Goal: Contribute content

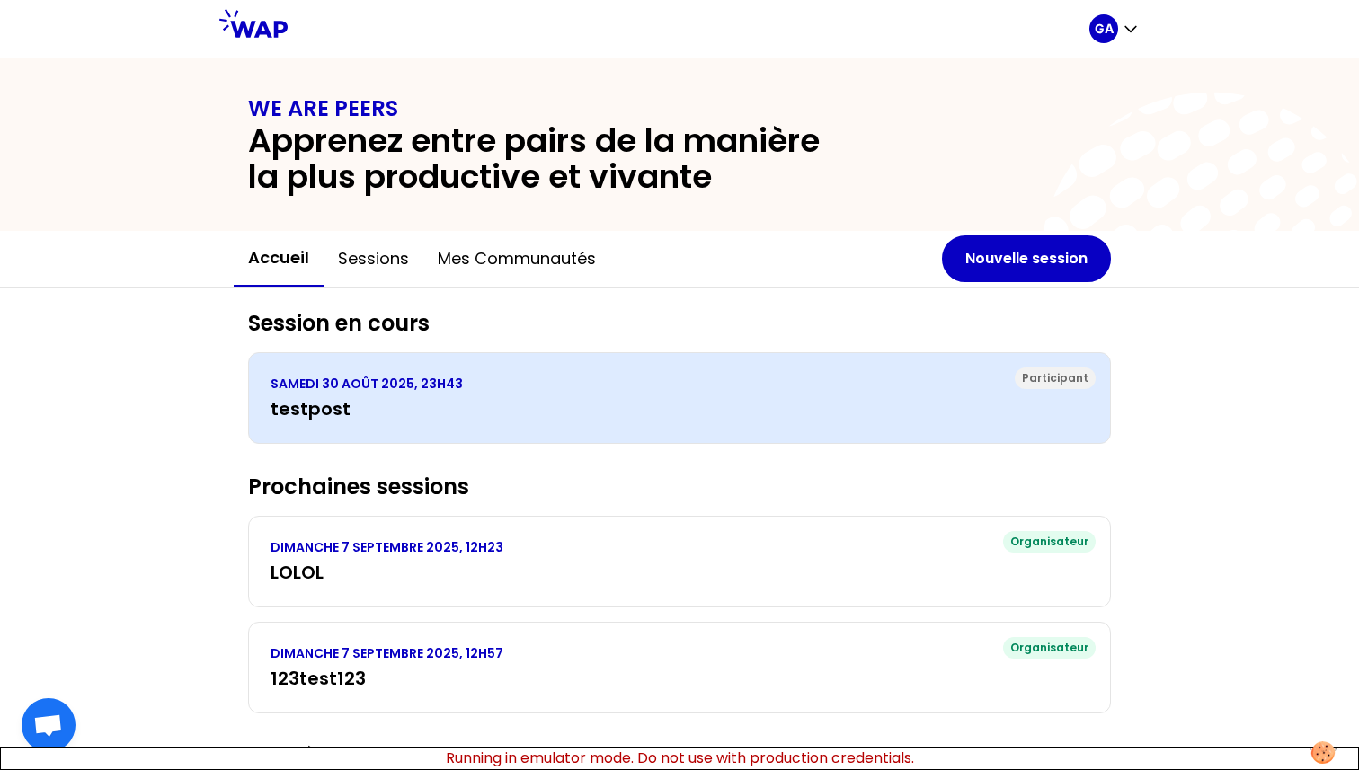
click at [492, 422] on div "Participant [DATE] 23H43 testpost" at bounding box center [679, 398] width 863 height 92
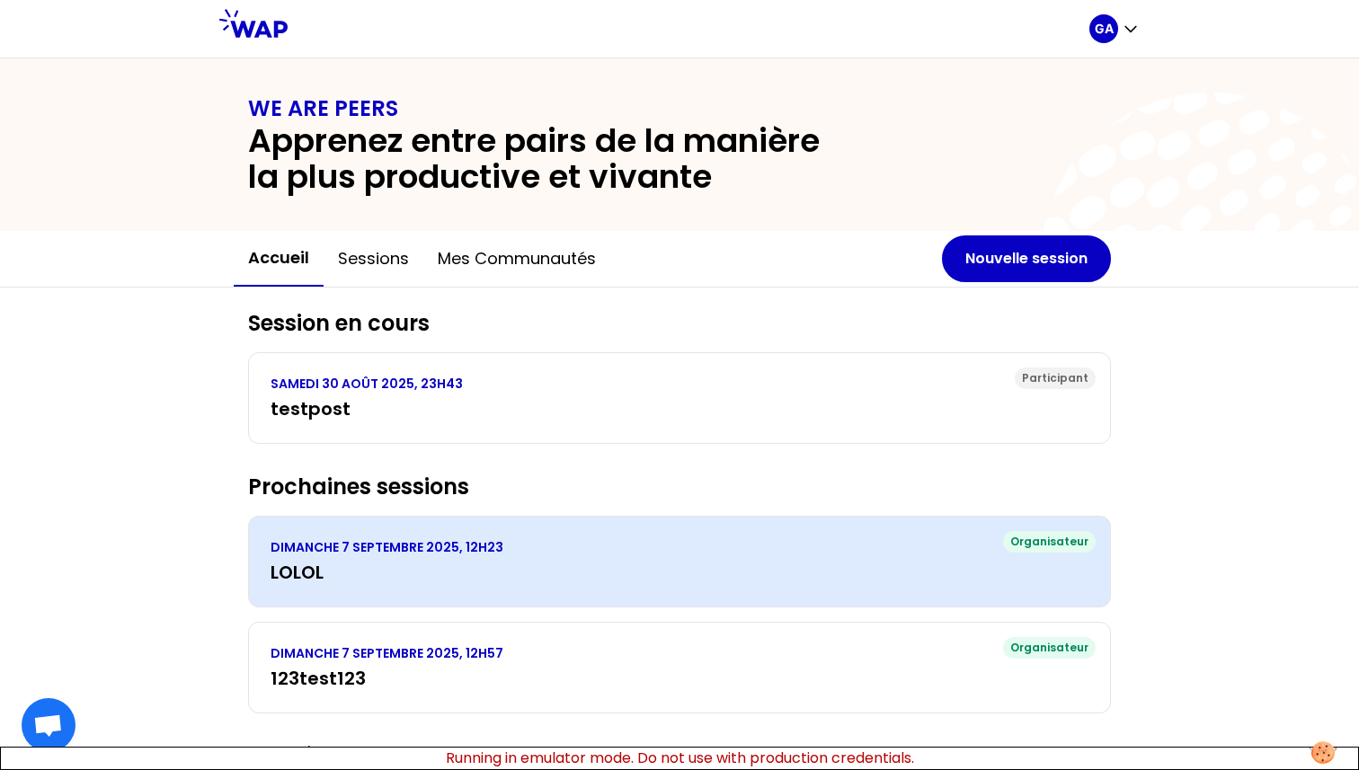
click at [548, 596] on div "Organisateur [DATE] 12H23 LOLOL" at bounding box center [679, 562] width 863 height 92
click at [413, 552] on p "DIMANCHE 7 SEPTEMBRE 2025, 12H23" at bounding box center [679, 547] width 818 height 18
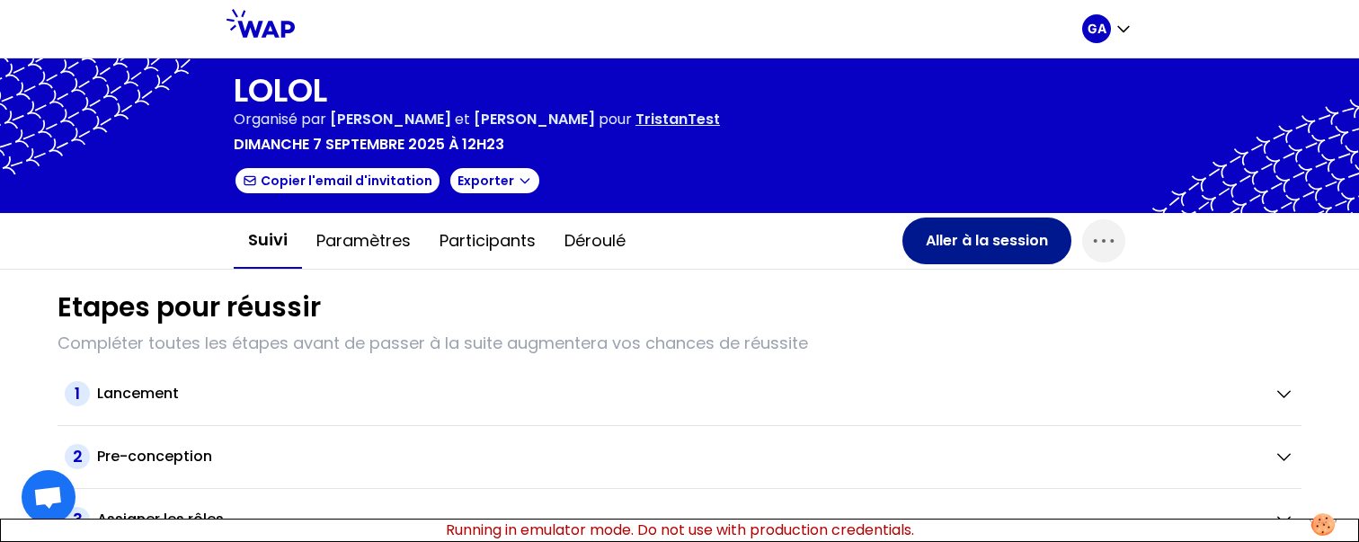
click at [956, 251] on button "Aller à la session" at bounding box center [986, 240] width 169 height 47
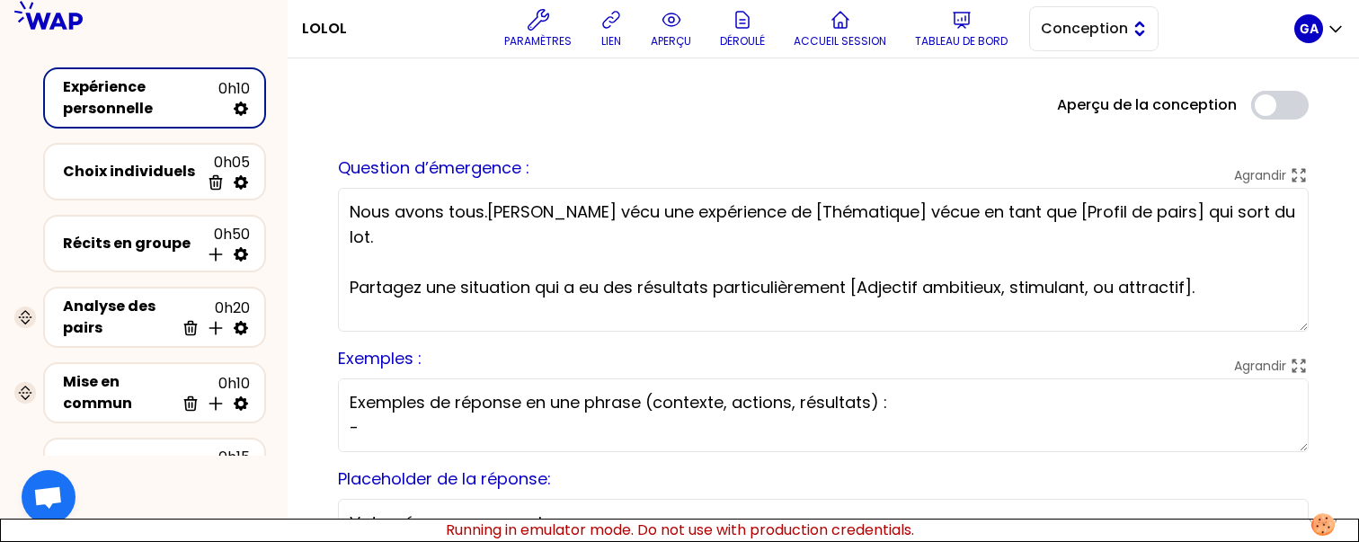
click at [1133, 30] on button "Conception" at bounding box center [1093, 28] width 129 height 45
click at [1094, 101] on span "Facilitation" at bounding box center [1104, 103] width 77 height 22
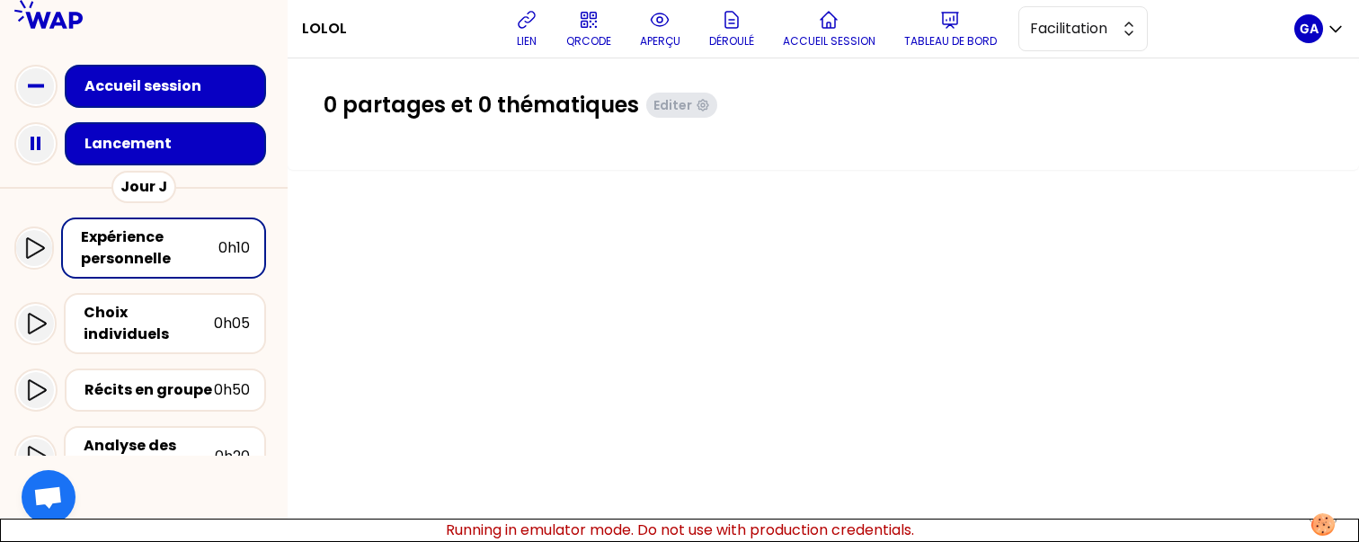
click at [200, 138] on div "Lancement" at bounding box center [170, 144] width 173 height 22
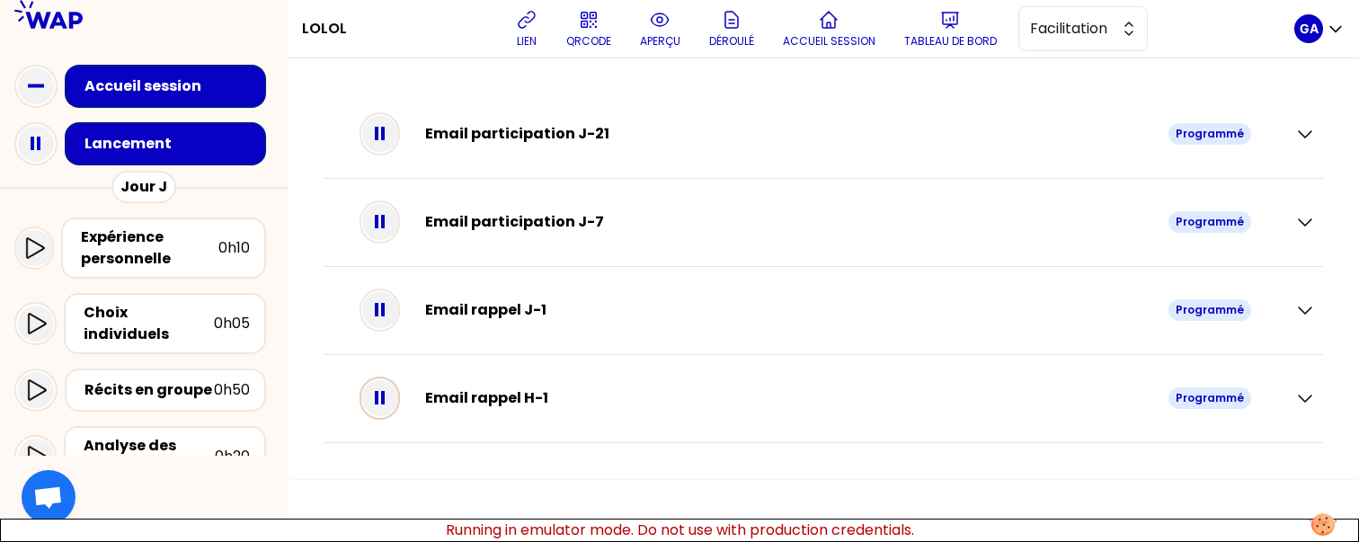
click at [398, 404] on icon at bounding box center [380, 398] width 36 height 36
click at [397, 299] on icon at bounding box center [380, 310] width 36 height 36
click at [393, 231] on icon at bounding box center [380, 222] width 36 height 36
